Goal: Find specific page/section: Find specific page/section

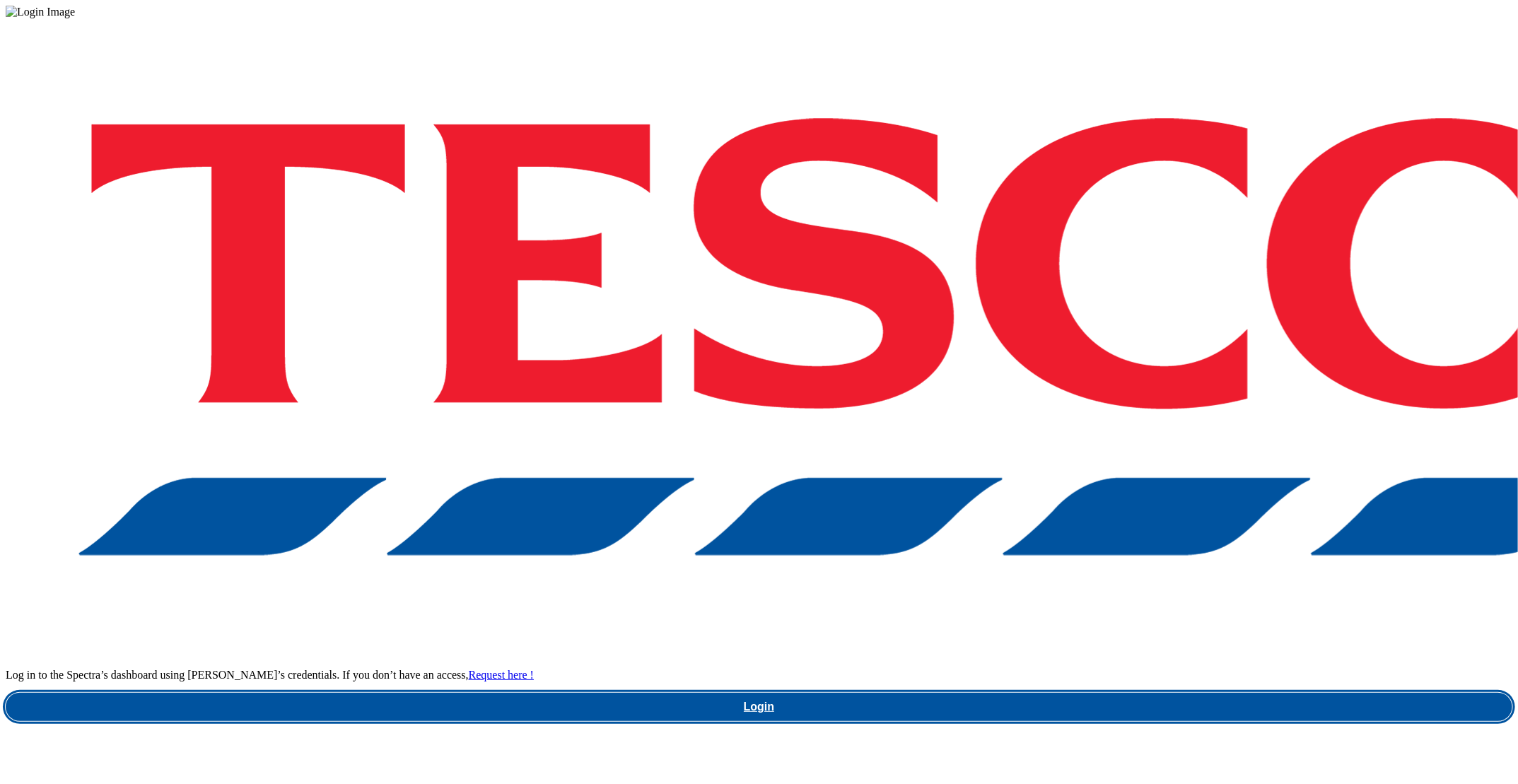
click at [1120, 693] on link "Login" at bounding box center [759, 706] width 1507 height 28
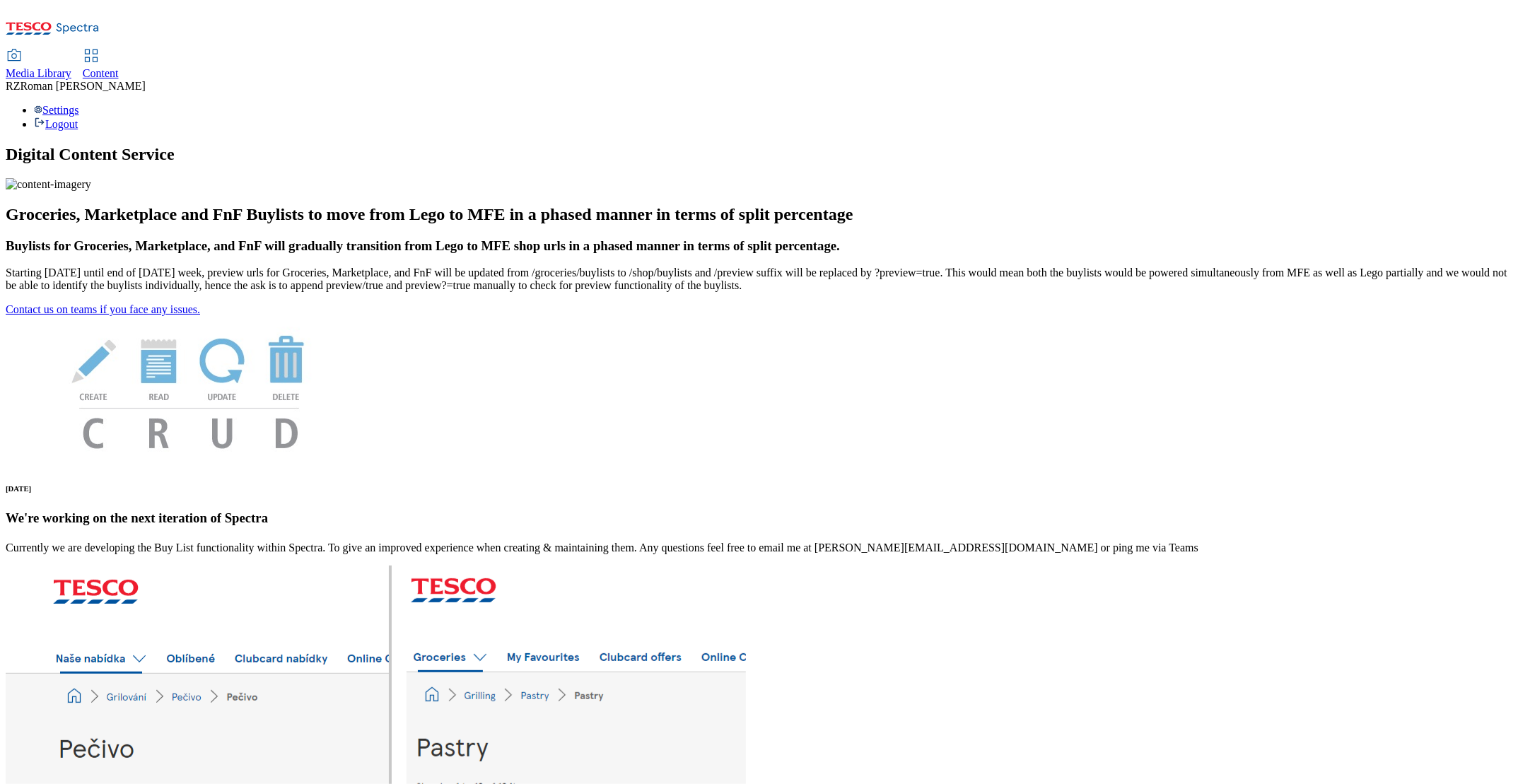
click at [71, 67] on span "Media Library" at bounding box center [38, 73] width 65 height 12
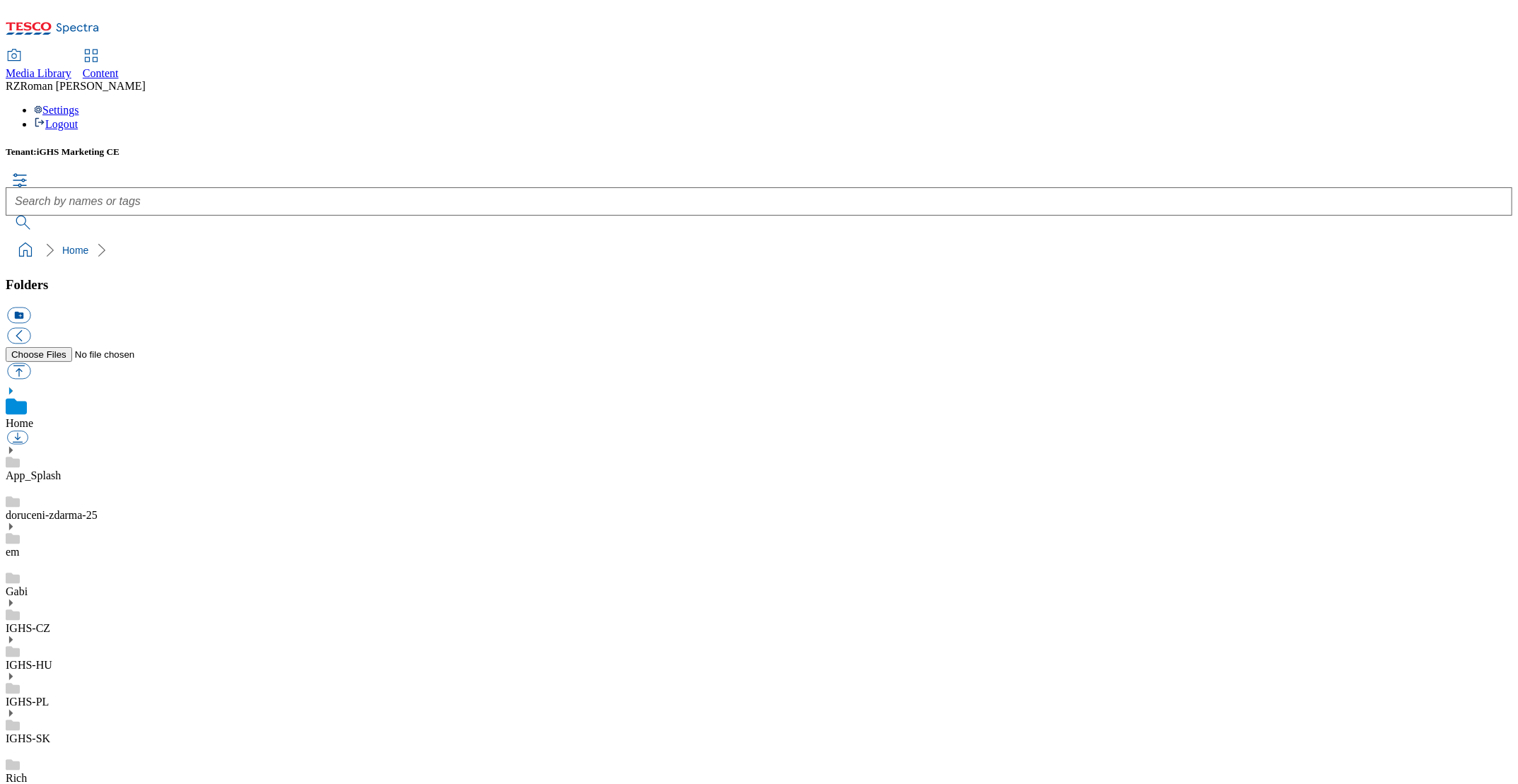
click at [50, 732] on link "IGHS-SK" at bounding box center [27, 738] width 44 height 12
click at [62, 243] on div "Home" at bounding box center [83, 250] width 43 height 14
click at [62, 245] on link "Home" at bounding box center [75, 251] width 26 height 11
